Goal: Task Accomplishment & Management: Use online tool/utility

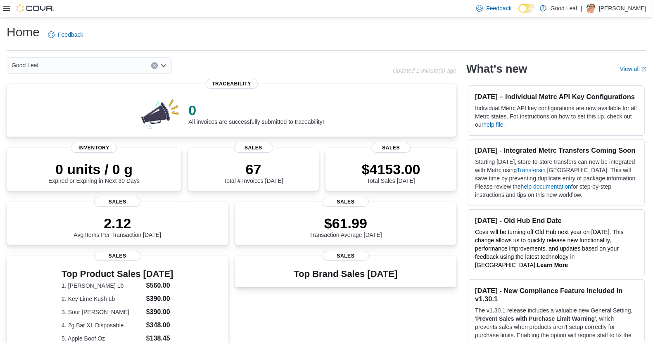
click at [4, 6] on icon at bounding box center [6, 8] width 7 height 7
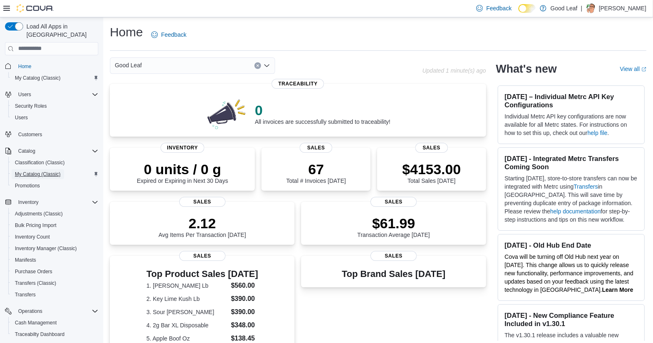
click at [36, 171] on span "My Catalog (Classic)" at bounding box center [38, 174] width 46 height 7
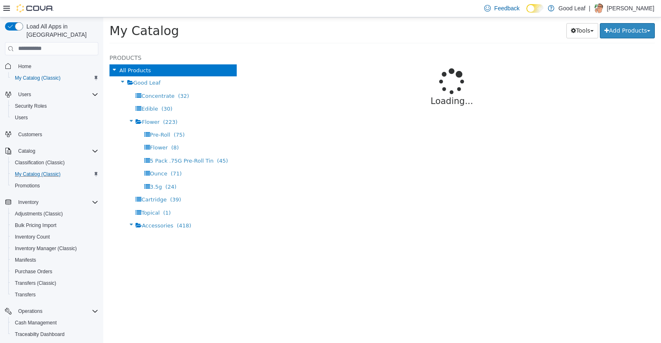
select select "**********"
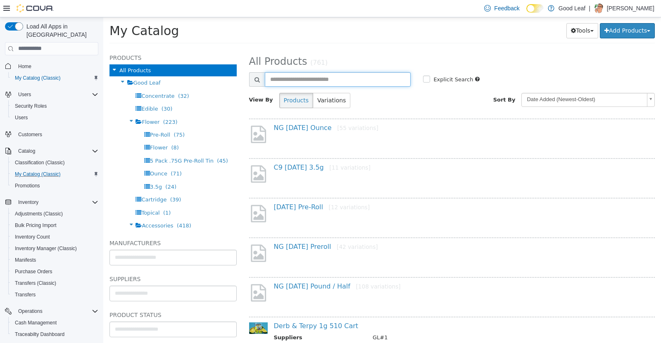
click at [338, 81] on input "text" at bounding box center [338, 79] width 146 height 14
type input "**********"
select select "**********"
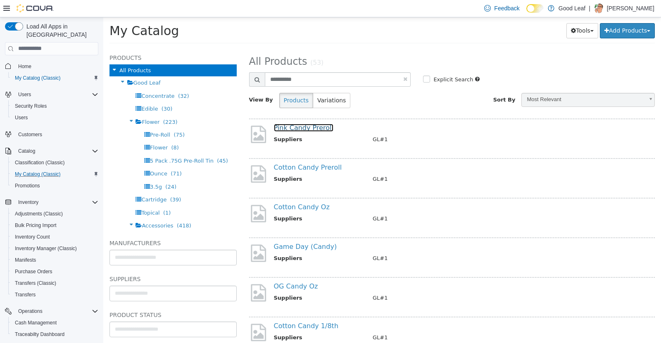
click at [316, 128] on link "Pink Candy Preroll" at bounding box center [303, 127] width 59 height 8
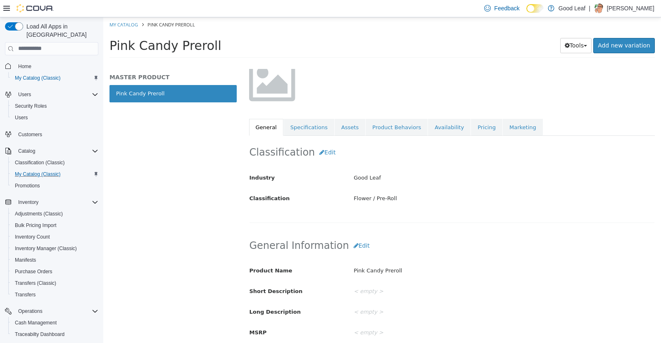
scroll to position [103, 0]
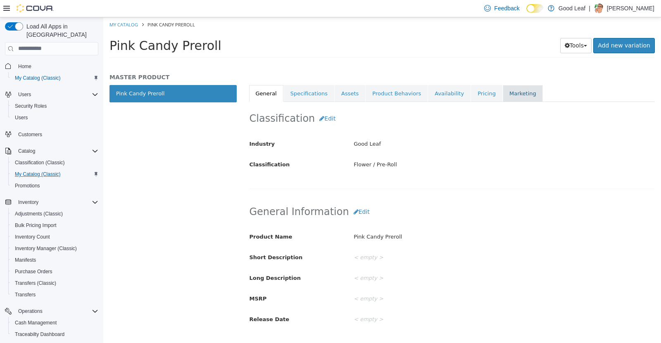
click at [503, 92] on link "Marketing" at bounding box center [523, 93] width 40 height 17
click at [471, 95] on link "Pricing" at bounding box center [486, 93] width 31 height 17
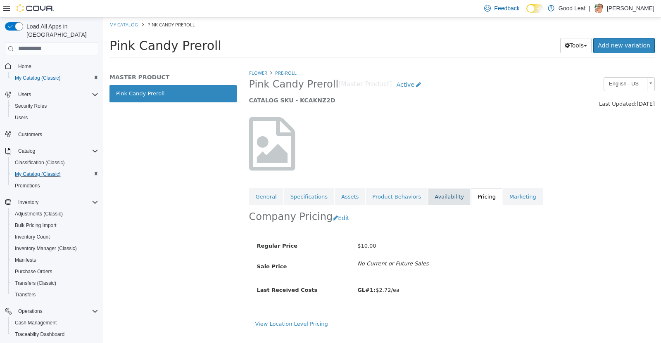
click at [431, 199] on link "Availability" at bounding box center [449, 196] width 43 height 17
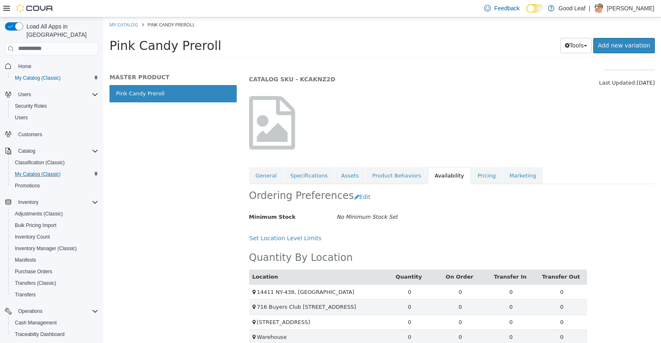
scroll to position [29, 0]
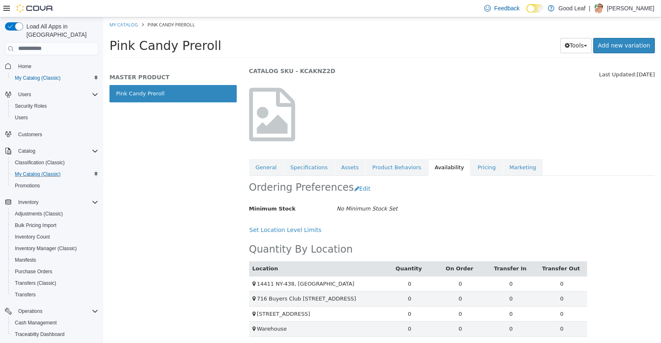
click at [460, 208] on div "Minimum Stock No Minimum Stock Set" at bounding box center [418, 209] width 351 height 14
drag, startPoint x: 486, startPoint y: 121, endPoint x: 553, endPoint y: 124, distance: 67.0
click at [488, 121] on div at bounding box center [452, 114] width 418 height 71
click at [38, 245] on span "Inventory Manager (Classic)" at bounding box center [46, 248] width 62 height 7
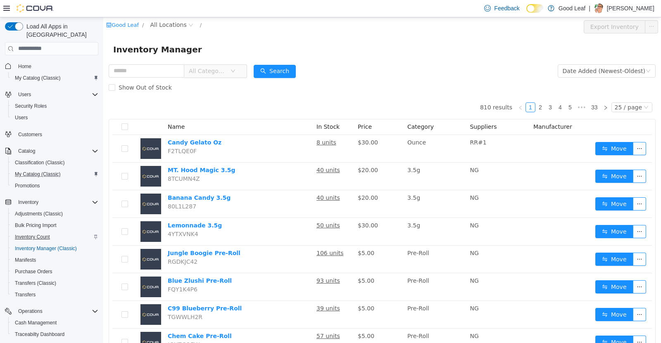
click at [42, 234] on span "Inventory Count" at bounding box center [32, 237] width 35 height 7
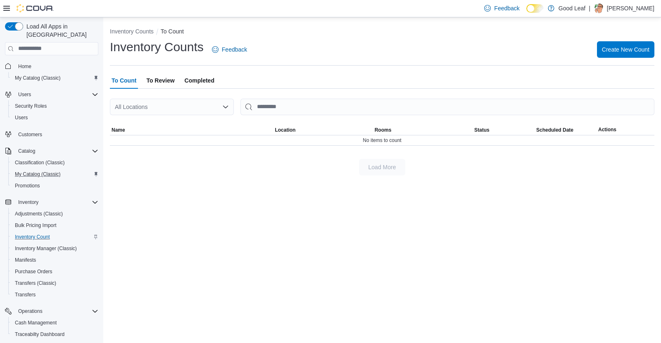
click at [167, 78] on span "To Review" at bounding box center [160, 80] width 28 height 17
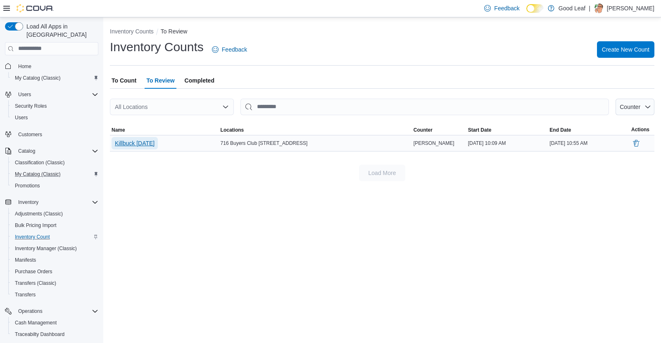
click at [123, 146] on span "Killbuck [DATE]" at bounding box center [135, 143] width 40 height 8
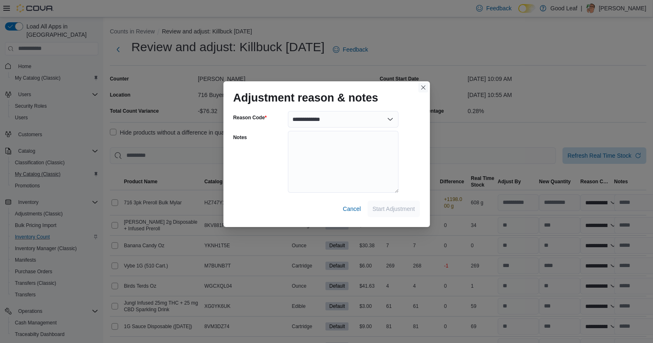
click at [422, 87] on button "Closes this modal window" at bounding box center [423, 88] width 10 height 10
click at [423, 88] on button "Closes this modal window" at bounding box center [423, 88] width 10 height 10
drag, startPoint x: 149, startPoint y: 29, endPoint x: 144, endPoint y: 31, distance: 5.8
click at [148, 30] on div "**********" at bounding box center [326, 171] width 653 height 343
click at [359, 213] on span "Cancel" at bounding box center [352, 209] width 18 height 17
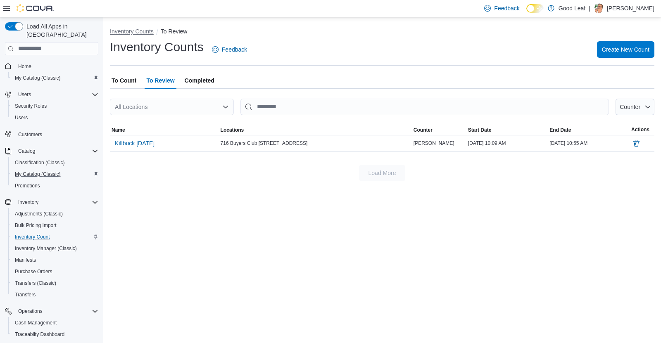
click at [128, 30] on button "Inventory Counts" at bounding box center [132, 31] width 44 height 7
click at [141, 31] on button "Inventory Counts" at bounding box center [132, 31] width 44 height 7
click at [204, 80] on span "Completed" at bounding box center [200, 80] width 30 height 17
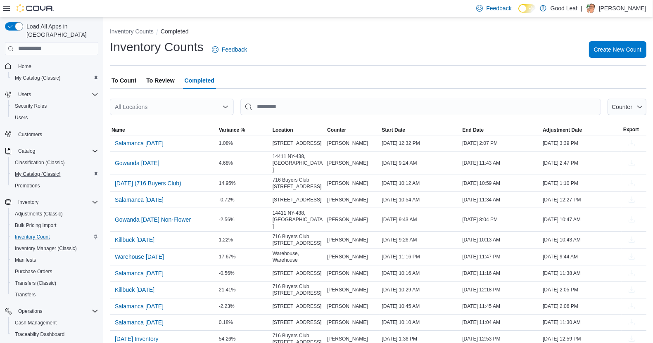
click at [366, 64] on div "Inventory Counts Feedback Create New Count" at bounding box center [378, 52] width 537 height 27
click at [393, 63] on div "Inventory Counts Feedback Create New Count" at bounding box center [378, 52] width 537 height 27
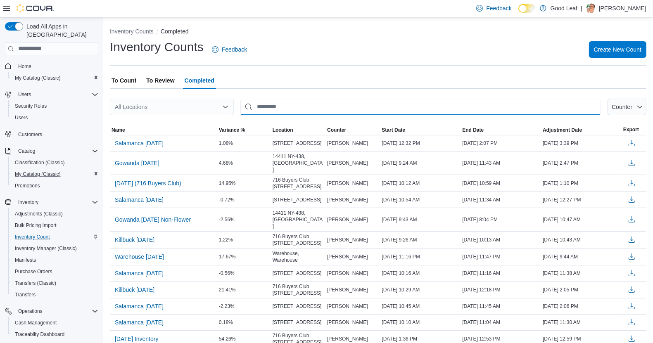
click at [278, 106] on input "This is a search bar. After typing your query, hit enter to filter the results …" at bounding box center [420, 107] width 361 height 17
type input "*******"
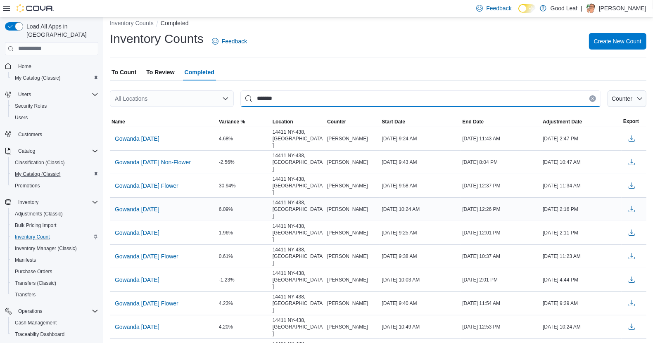
scroll to position [12, 0]
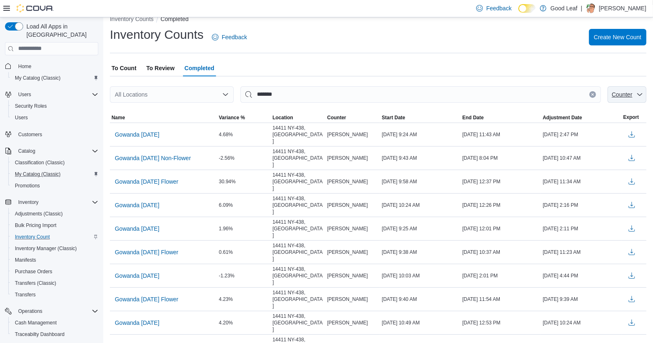
click at [632, 95] on span "Counter" at bounding box center [622, 94] width 21 height 7
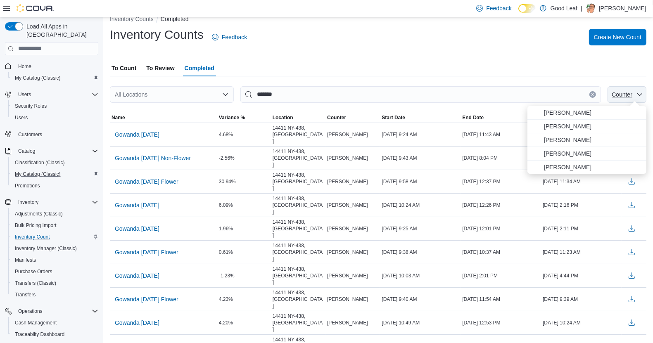
click at [632, 95] on span "Counter" at bounding box center [622, 94] width 21 height 7
